Goal: Find specific page/section: Find specific page/section

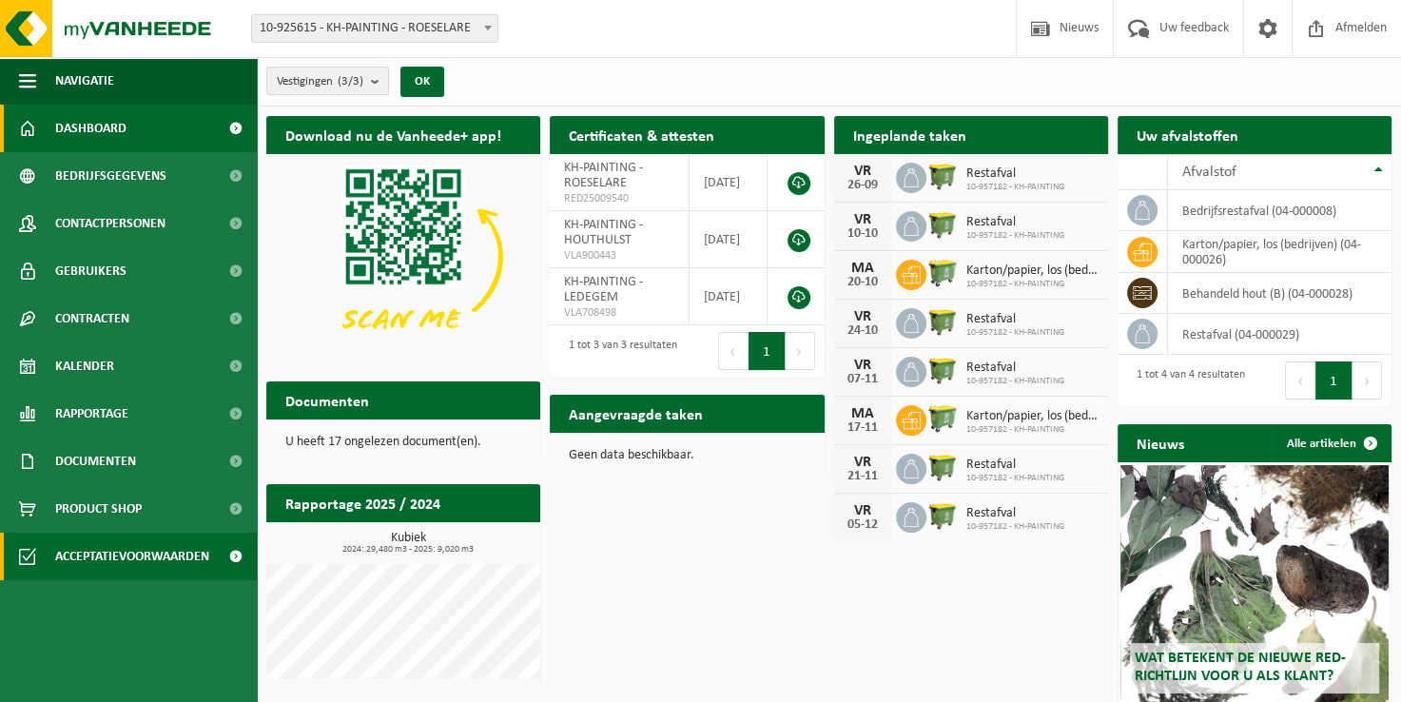
click at [228, 554] on span at bounding box center [235, 557] width 43 height 48
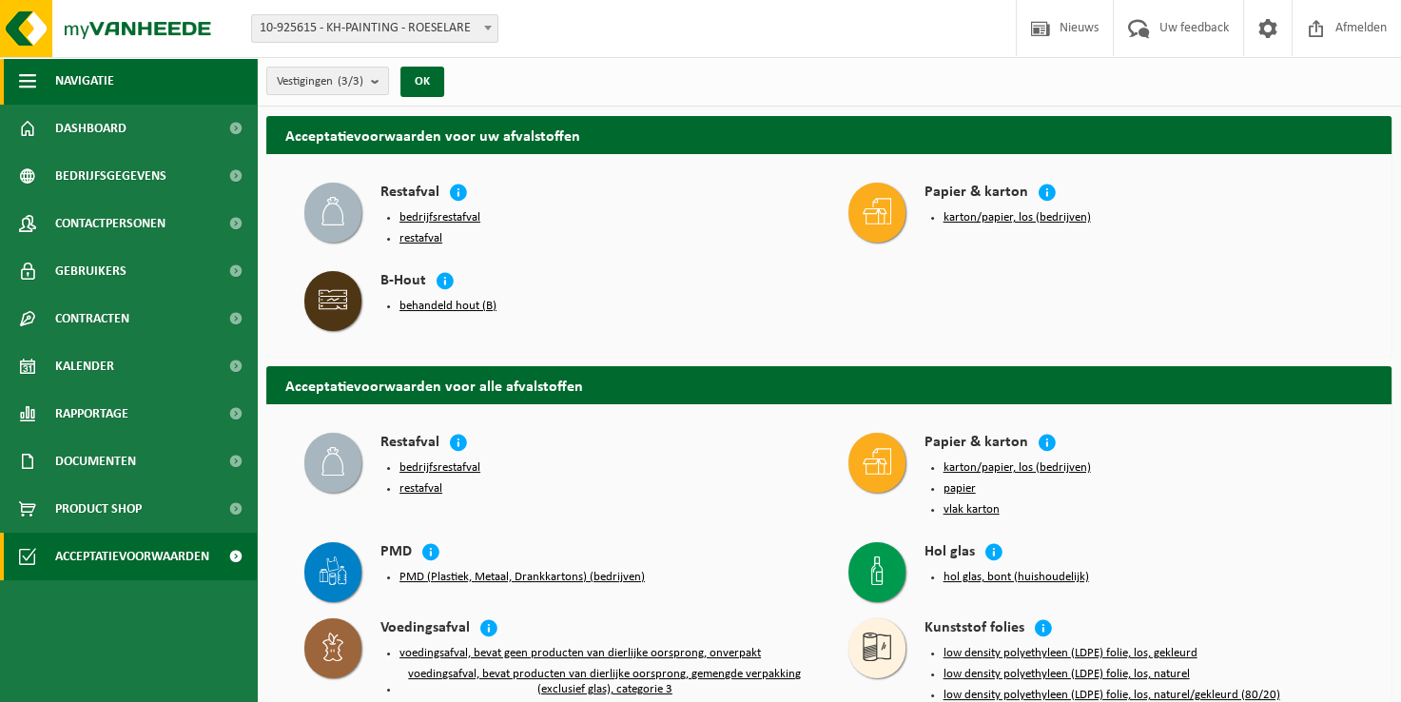
click at [30, 84] on span "button" at bounding box center [27, 81] width 17 height 48
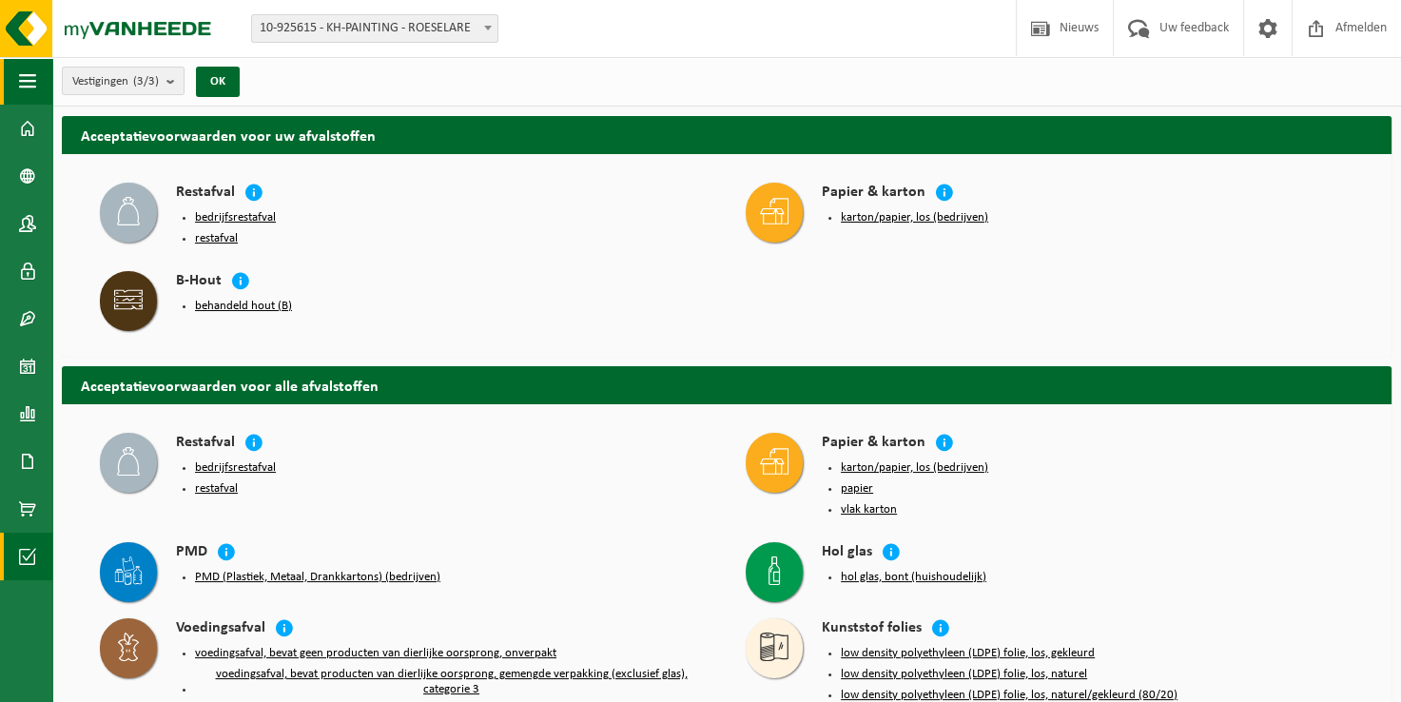
click at [30, 84] on span "button" at bounding box center [27, 81] width 17 height 48
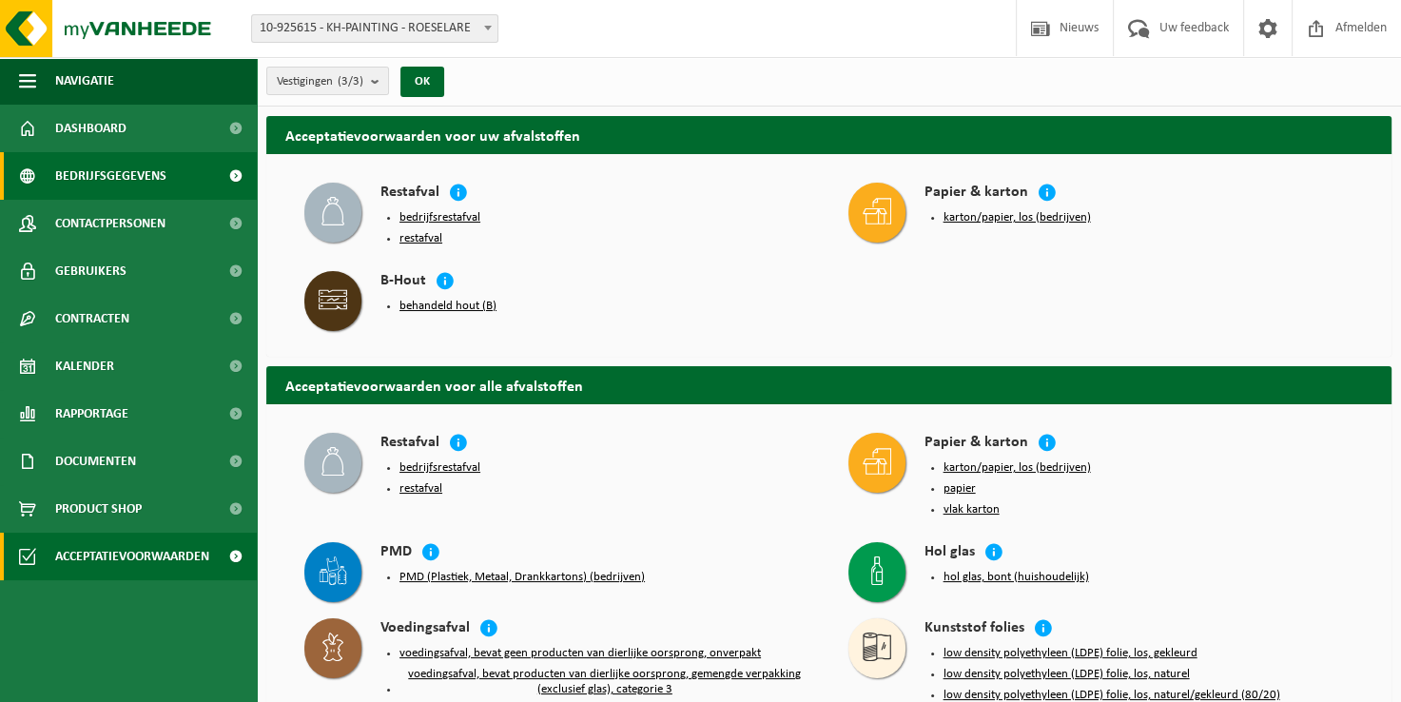
click at [95, 169] on span "Bedrijfsgegevens" at bounding box center [110, 176] width 111 height 48
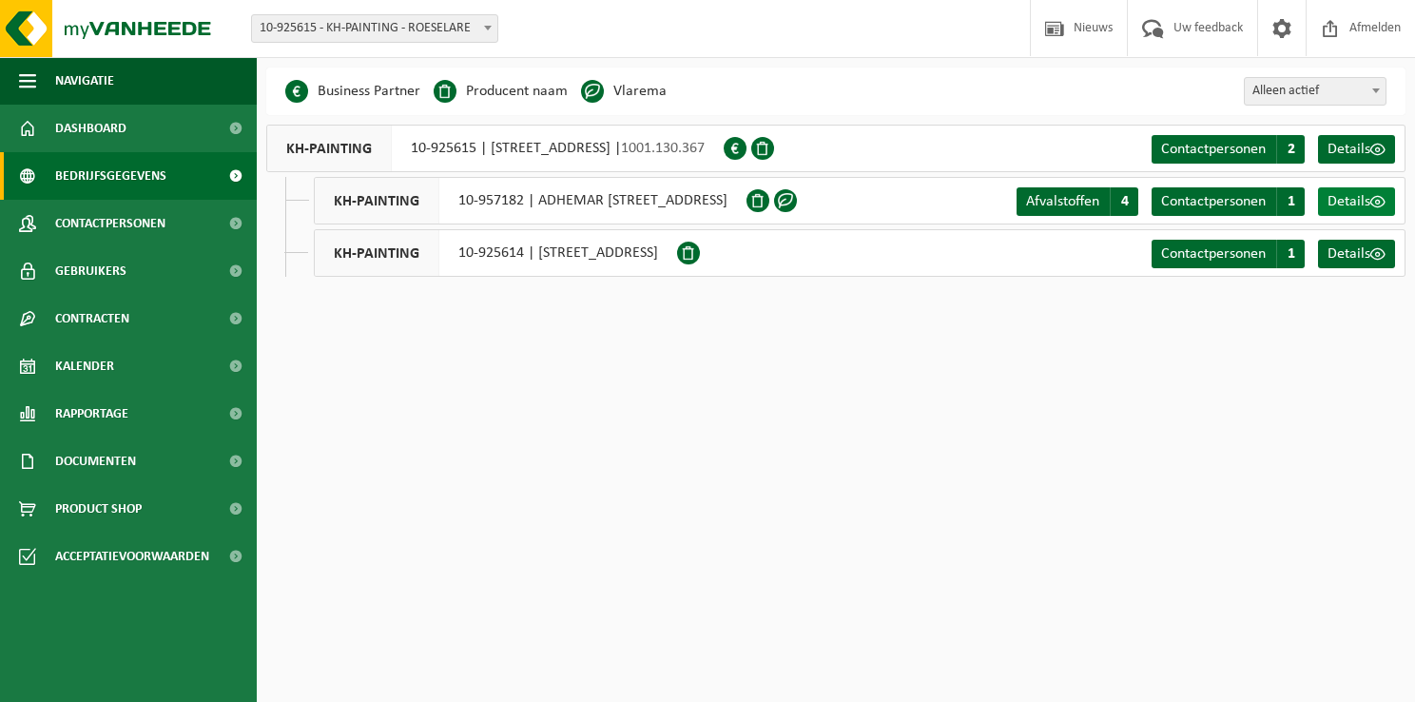
click at [1383, 201] on span at bounding box center [1378, 201] width 15 height 15
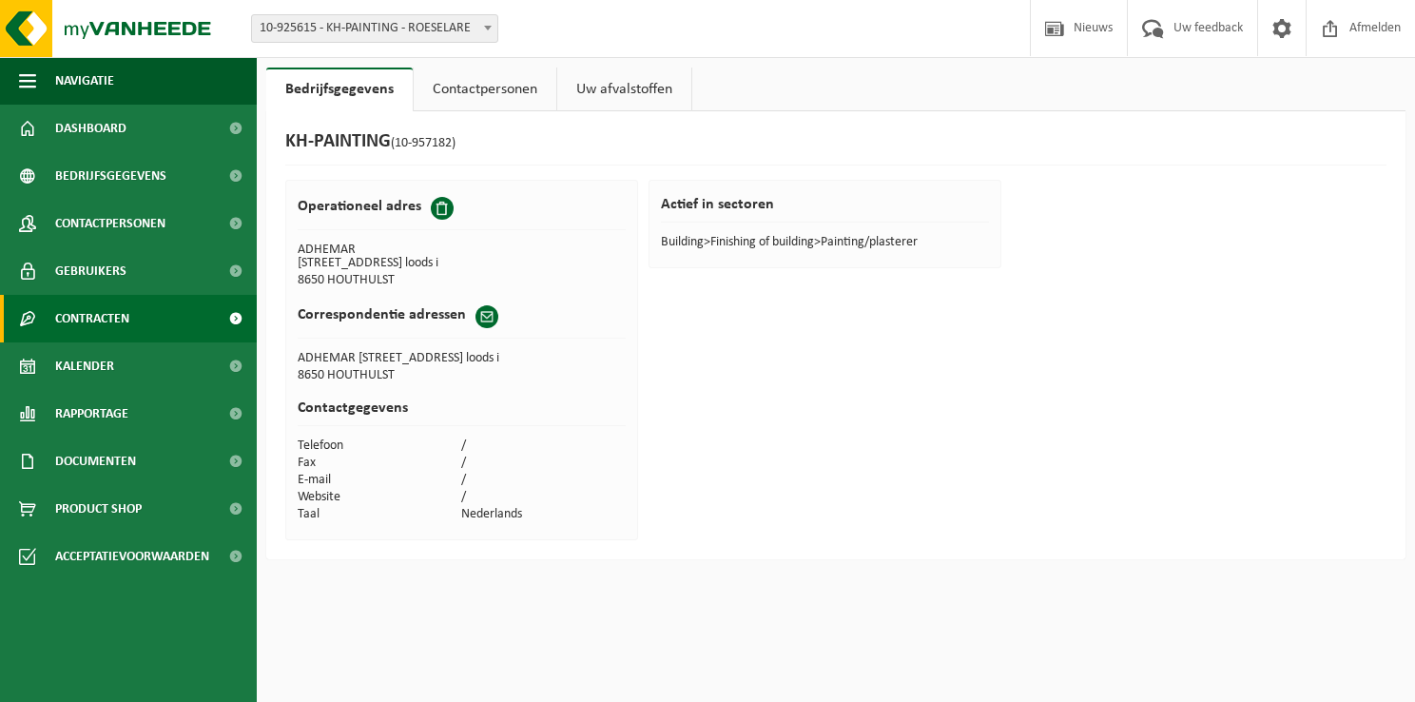
click at [76, 324] on span "Contracten" at bounding box center [92, 319] width 74 height 48
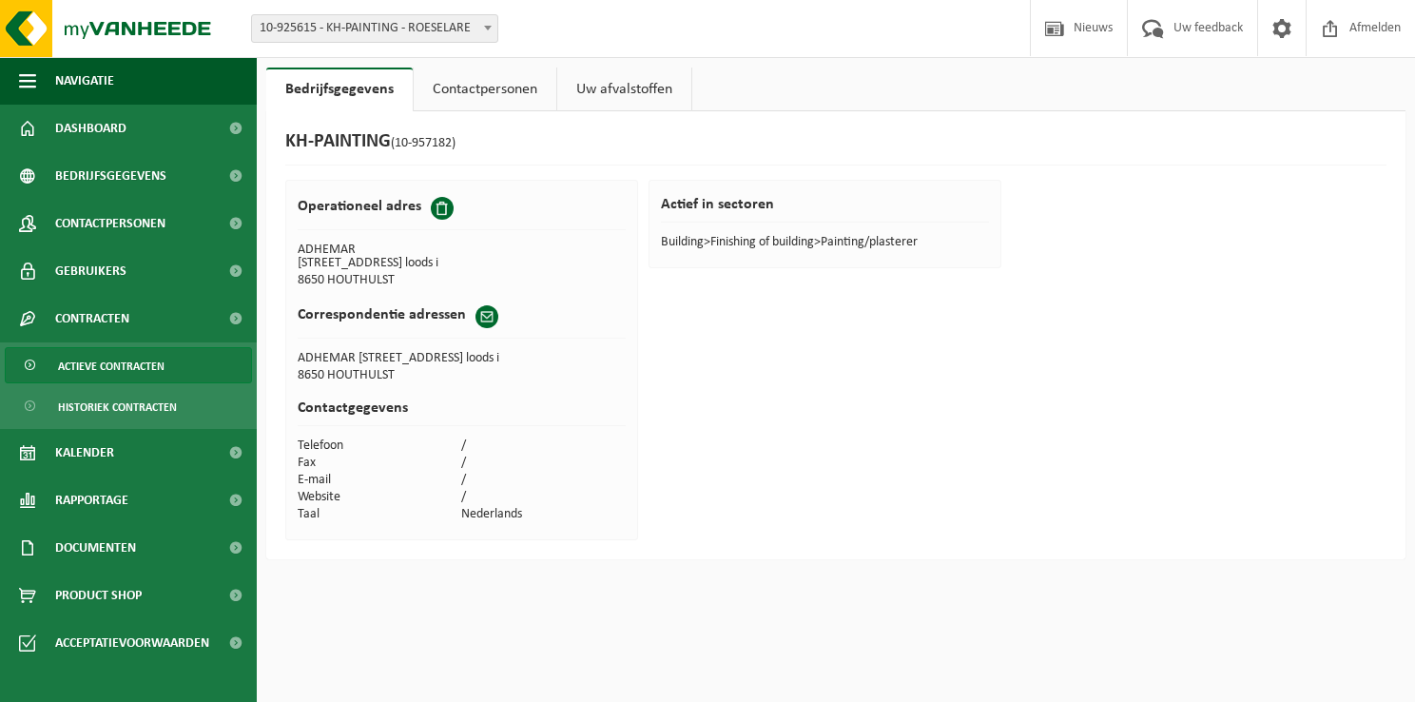
click at [83, 363] on span "Actieve contracten" at bounding box center [111, 366] width 107 height 36
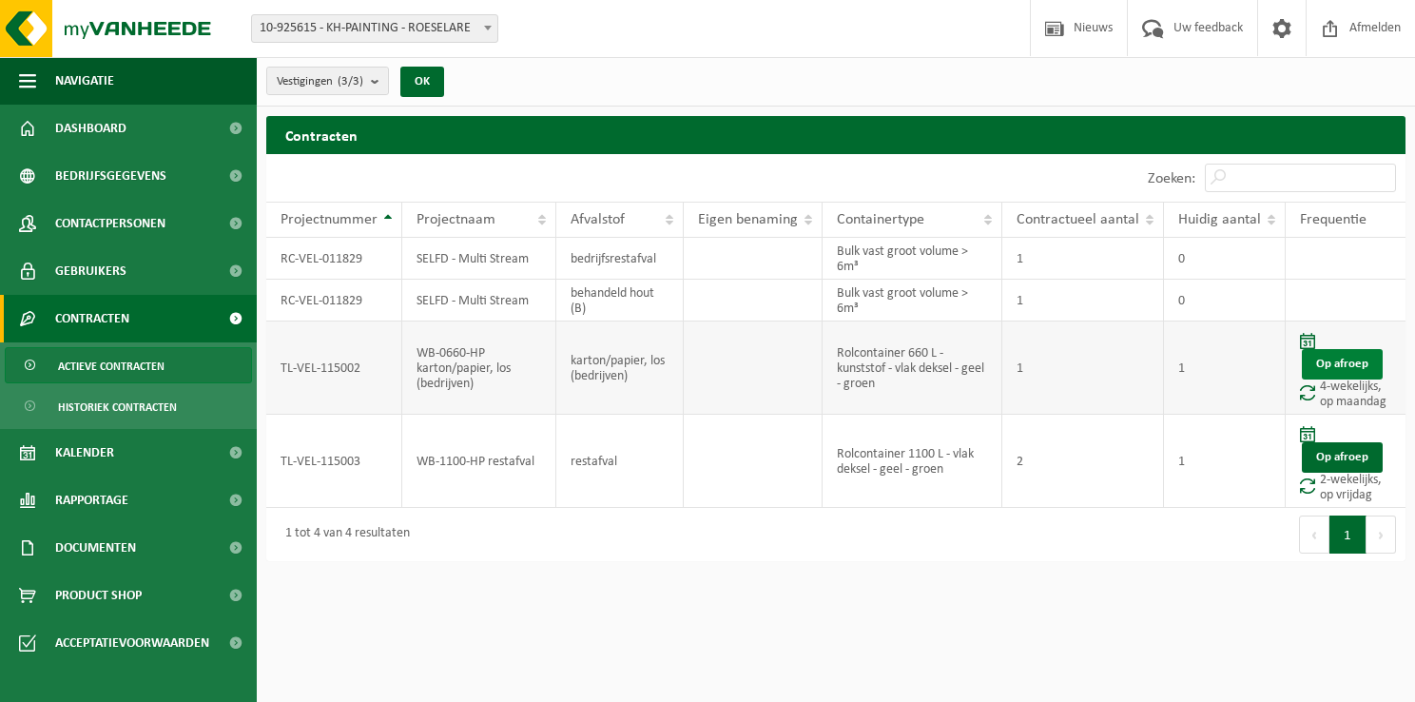
click at [1339, 361] on link "Op afroep" at bounding box center [1342, 364] width 81 height 30
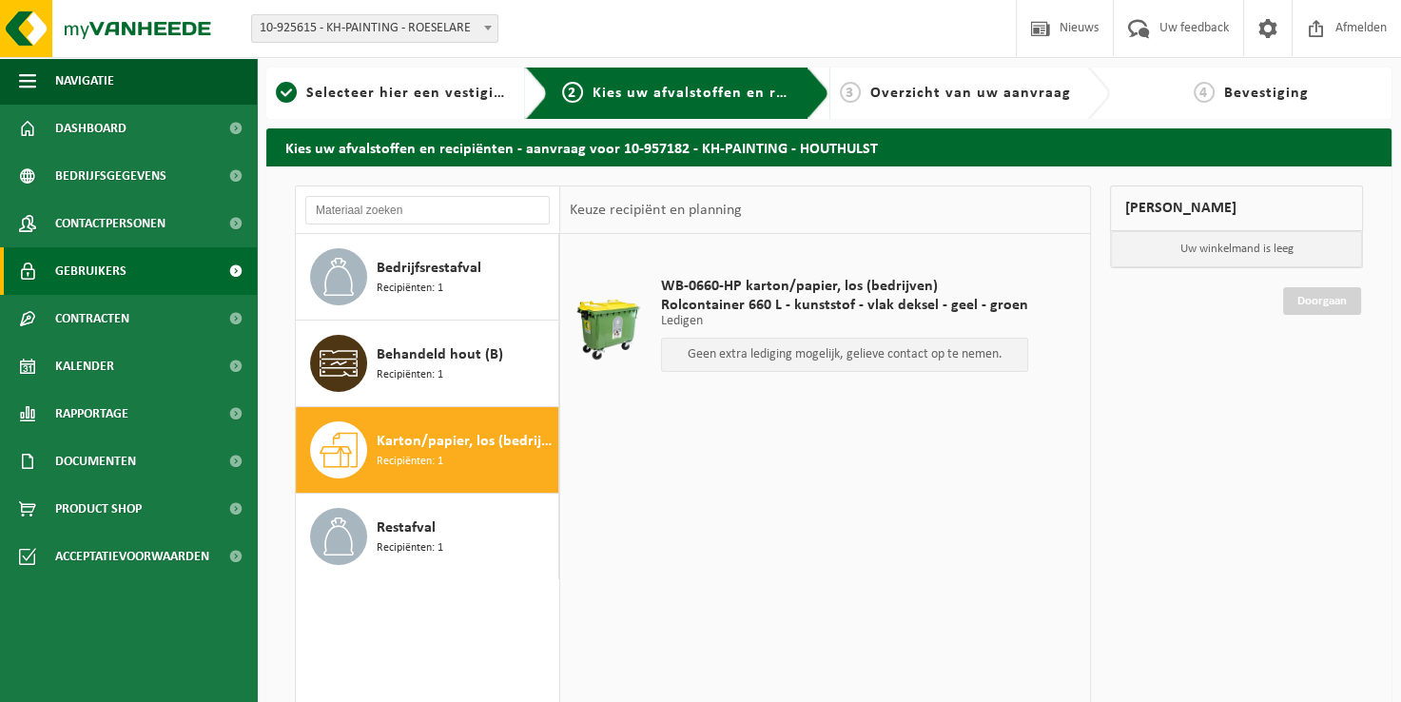
click at [154, 279] on link "Gebruikers" at bounding box center [128, 271] width 257 height 48
